Goal: Find specific fact: Find specific fact

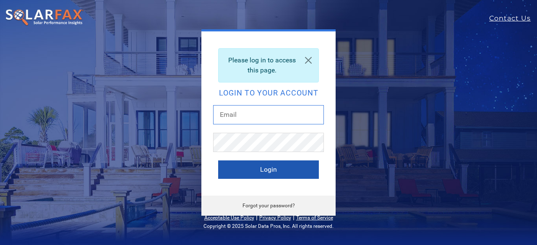
type input "[EMAIL_ADDRESS][DOMAIN_NAME]"
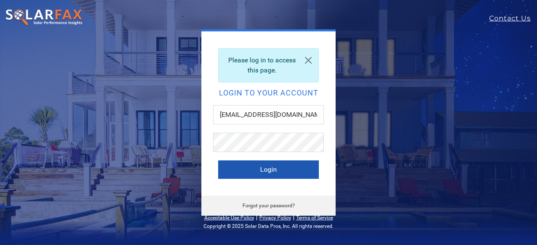
click at [255, 168] on button "Login" at bounding box center [268, 170] width 101 height 18
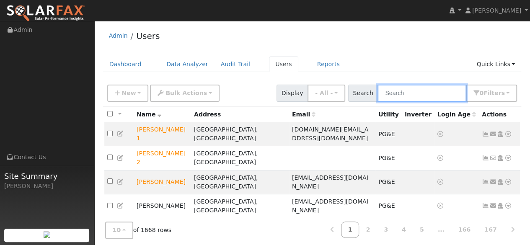
click at [400, 93] on input "text" at bounding box center [422, 93] width 89 height 17
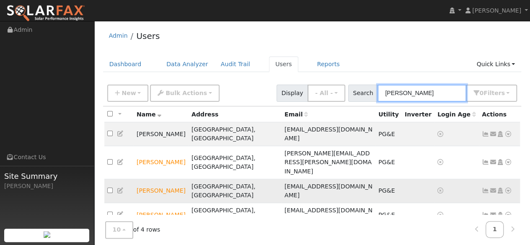
type input "[PERSON_NAME]"
click at [510, 188] on icon at bounding box center [509, 191] width 8 height 6
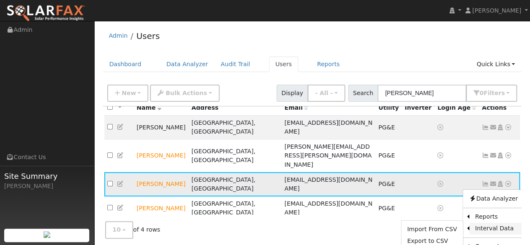
scroll to position [10, 0]
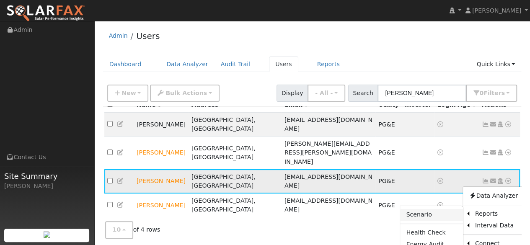
click at [434, 209] on link "Scenario" at bounding box center [431, 215] width 62 height 12
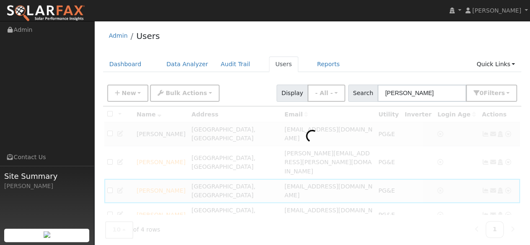
scroll to position [0, 0]
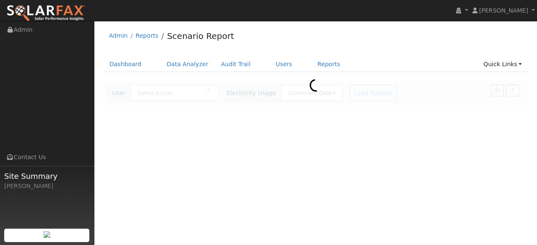
type input "[PERSON_NAME]"
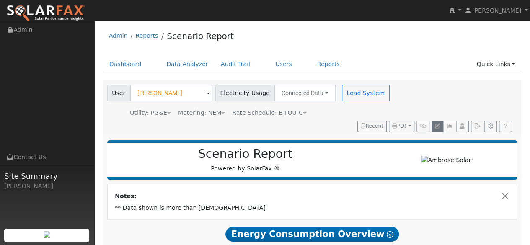
type input "16935"
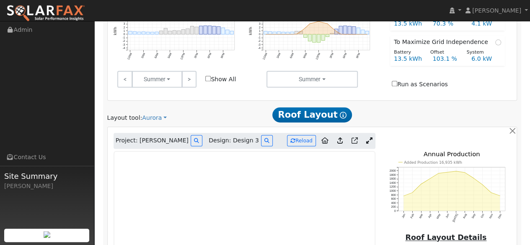
scroll to position [419, 0]
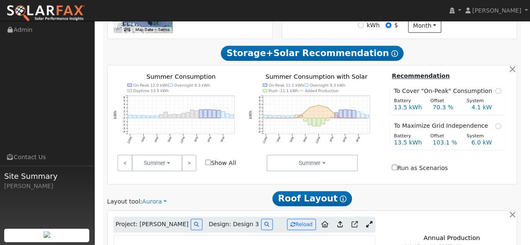
click at [367, 221] on icon at bounding box center [369, 224] width 6 height 6
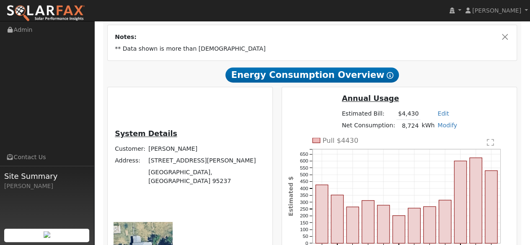
scroll to position [101, 0]
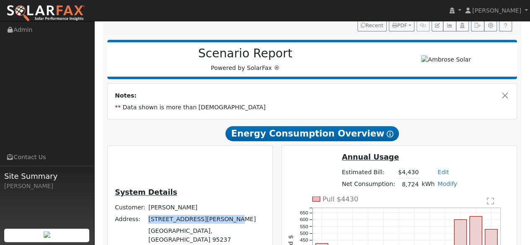
drag, startPoint x: 185, startPoint y: 203, endPoint x: 143, endPoint y: 193, distance: 42.9
click at [147, 213] on td "[STREET_ADDRESS][PERSON_NAME]" at bounding box center [207, 219] width 120 height 12
copy td "[STREET_ADDRESS][PERSON_NAME]"
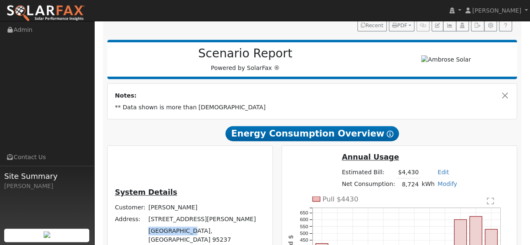
drag, startPoint x: 179, startPoint y: 213, endPoint x: 143, endPoint y: 214, distance: 36.9
click at [147, 225] on td "[GEOGRAPHIC_DATA], [GEOGRAPHIC_DATA] 95237" at bounding box center [207, 235] width 120 height 21
drag, startPoint x: 159, startPoint y: 217, endPoint x: 153, endPoint y: 214, distance: 5.6
copy td "[GEOGRAPHIC_DATA], [GEOGRAPHIC_DATA]"
drag, startPoint x: 166, startPoint y: 224, endPoint x: 143, endPoint y: 223, distance: 22.3
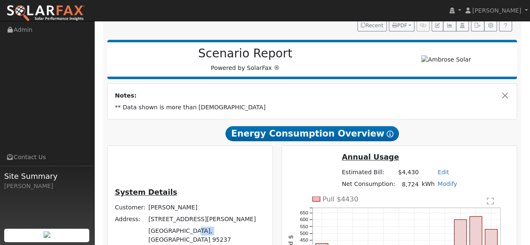
click at [147, 225] on td "[GEOGRAPHIC_DATA], [GEOGRAPHIC_DATA] 95237" at bounding box center [207, 235] width 120 height 21
copy td "95237"
